Goal: Information Seeking & Learning: Learn about a topic

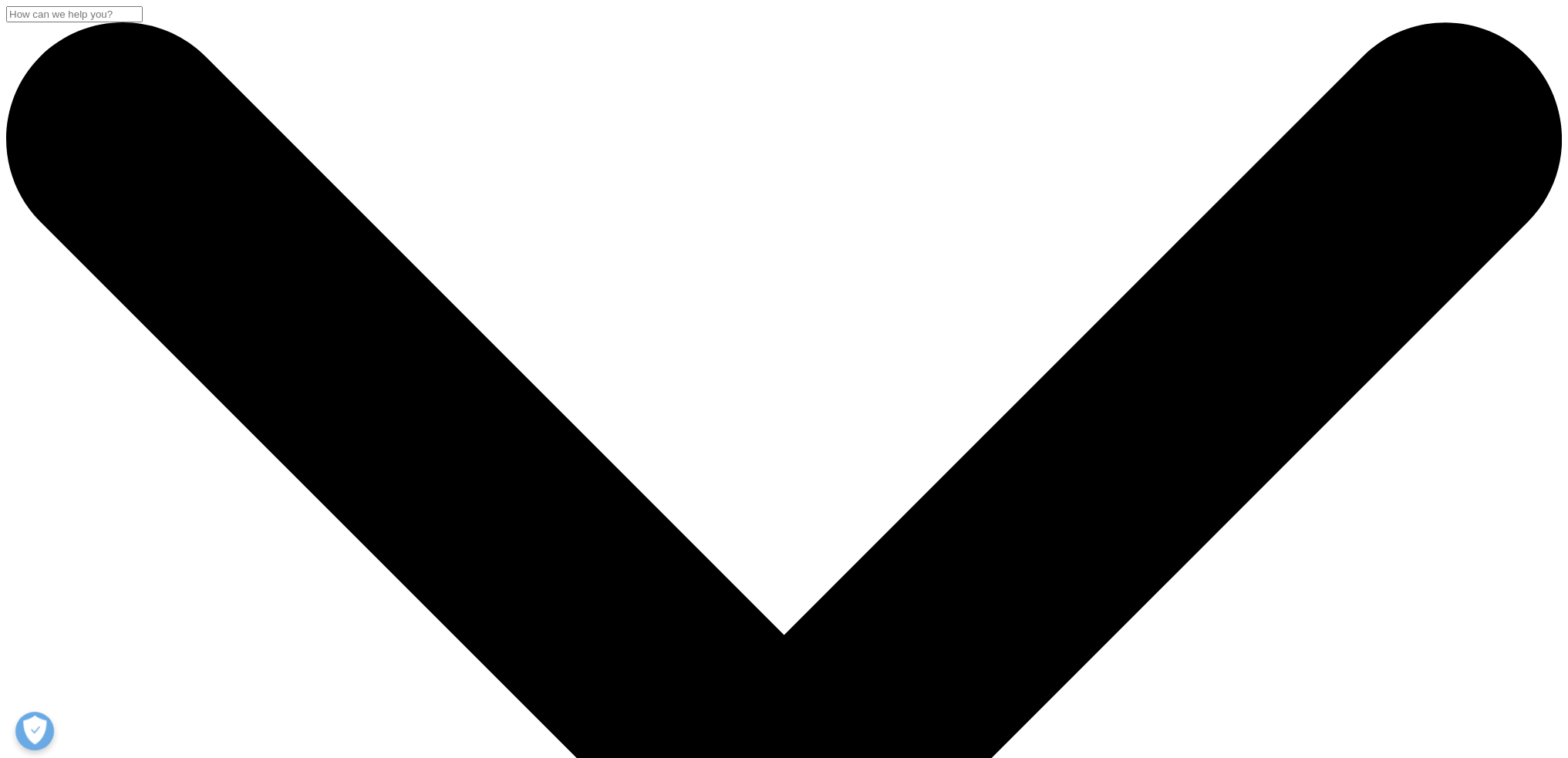
scroll to position [221, 910]
